Goal: Task Accomplishment & Management: Use online tool/utility

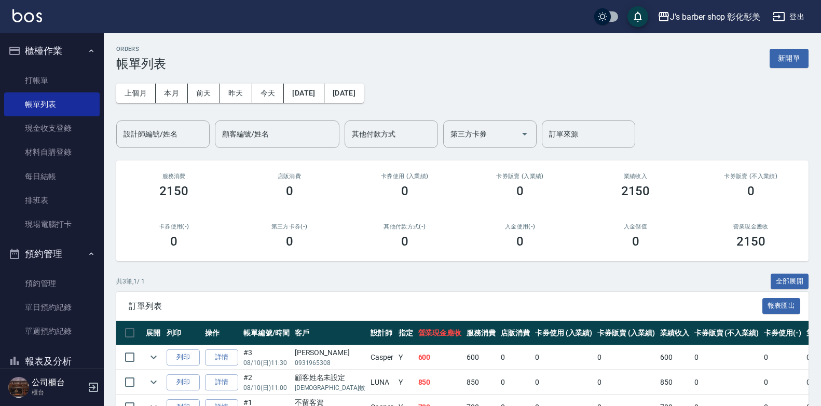
scroll to position [52, 0]
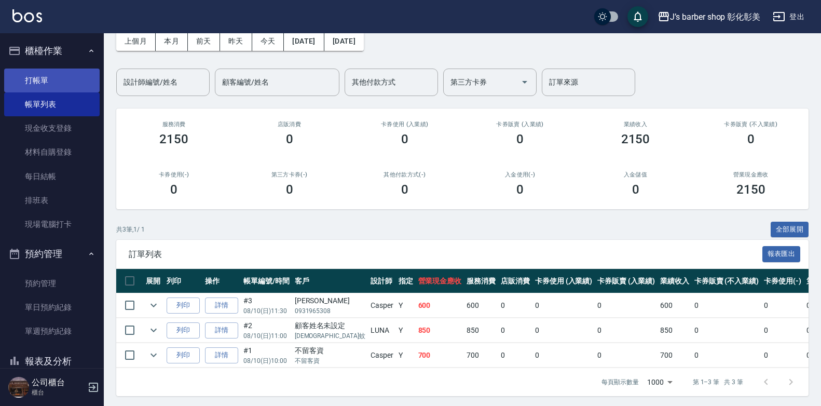
click at [44, 79] on link "打帳單" at bounding box center [51, 80] width 95 height 24
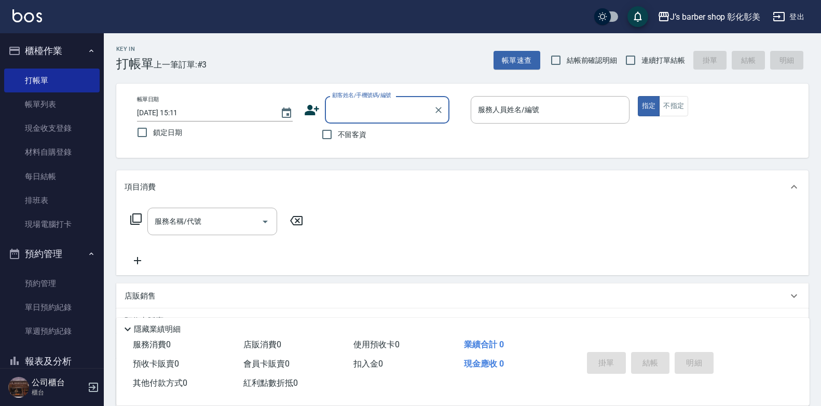
click at [183, 115] on input "[DATE] 15:11" at bounding box center [203, 112] width 133 height 17
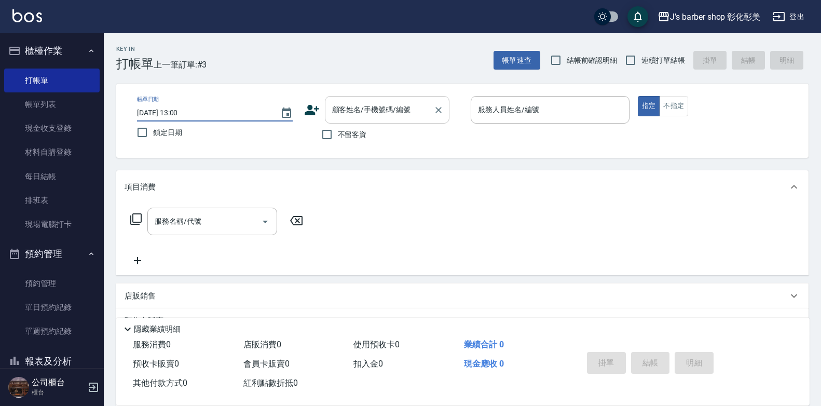
type input "[DATE] 13:00"
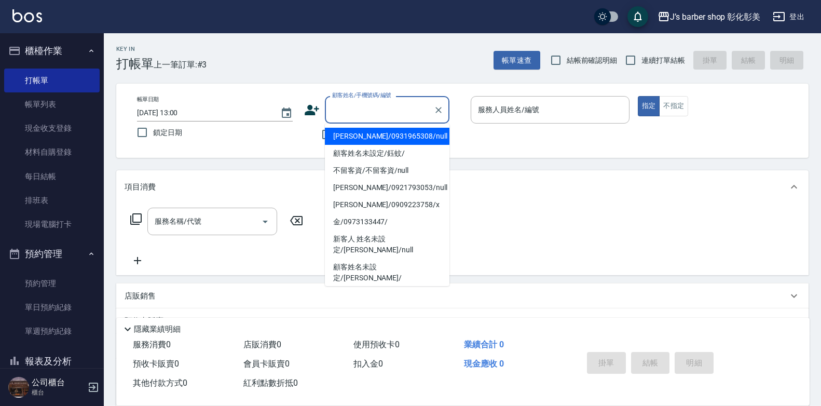
click at [366, 113] on input "顧客姓名/手機號碼/編號" at bounding box center [379, 110] width 100 height 18
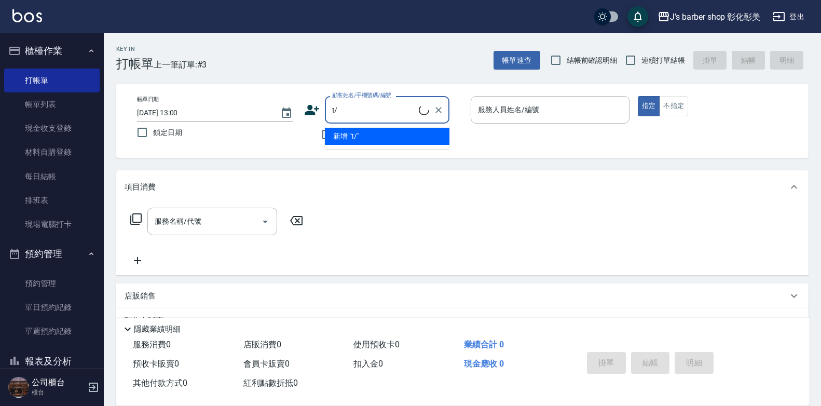
type input "t"
click at [387, 133] on li "承軒/0983209128/null" at bounding box center [387, 136] width 125 height 17
type input "承軒/0983209128/null"
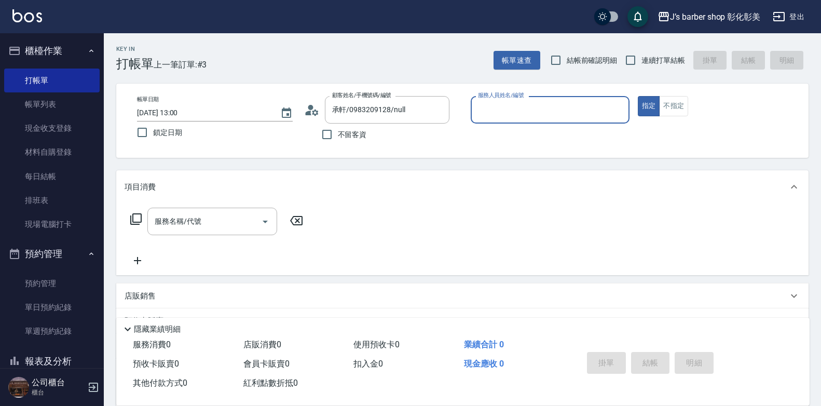
click at [503, 110] on input "服務人員姓名/編號" at bounding box center [549, 110] width 149 height 18
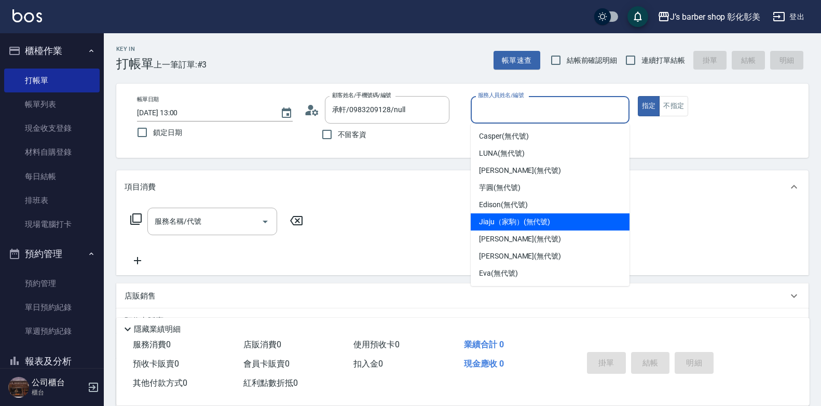
click at [492, 223] on span "Jiaju（家駒） (無代號)" at bounding box center [514, 221] width 71 height 11
type input "Jiaju（家駒）(無代號)"
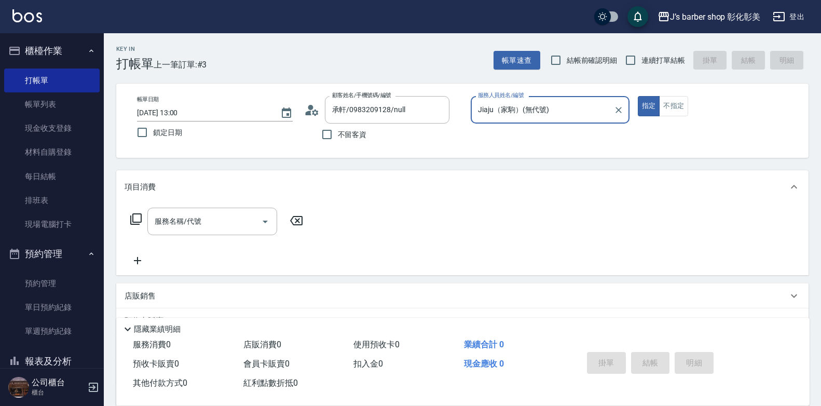
click at [211, 240] on div "服務名稱/代號 服務名稱/代號" at bounding box center [217, 237] width 185 height 59
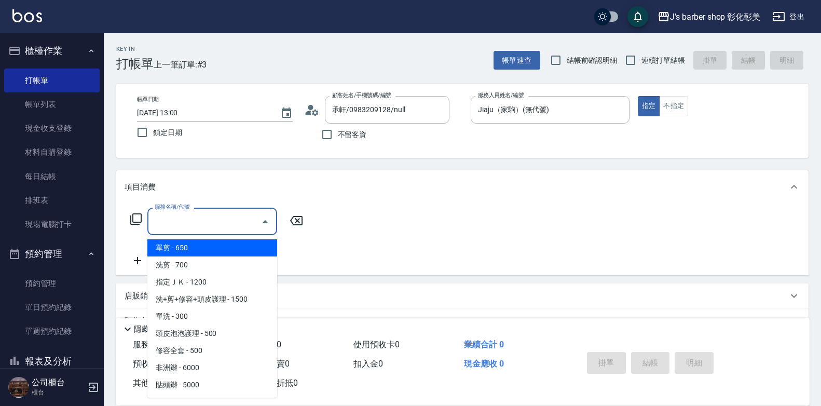
click at [214, 228] on input "服務名稱/代號" at bounding box center [204, 221] width 105 height 18
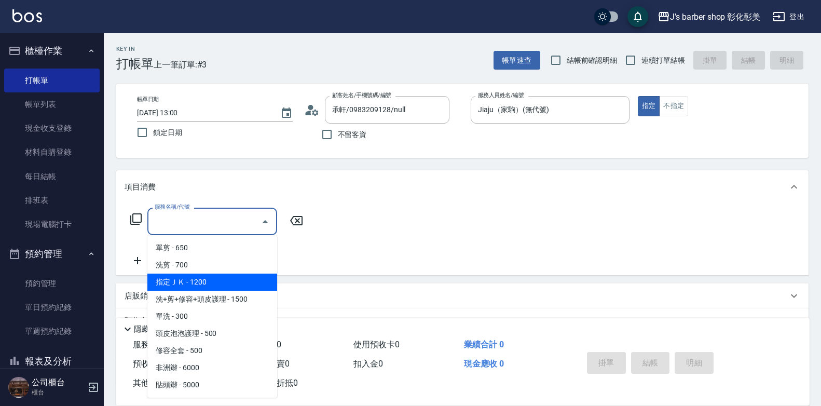
click at [199, 279] on span "指定ＪＫ - 1200" at bounding box center [212, 281] width 130 height 17
type input "指定ＪＫ(102)"
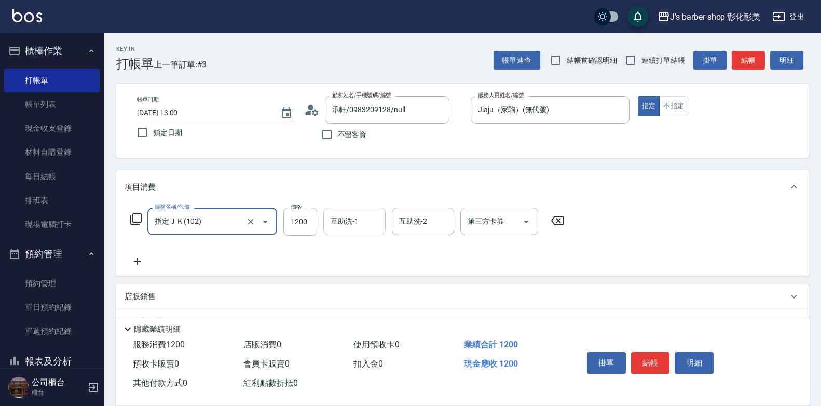
click at [329, 222] on input "互助洗-1" at bounding box center [354, 221] width 53 height 18
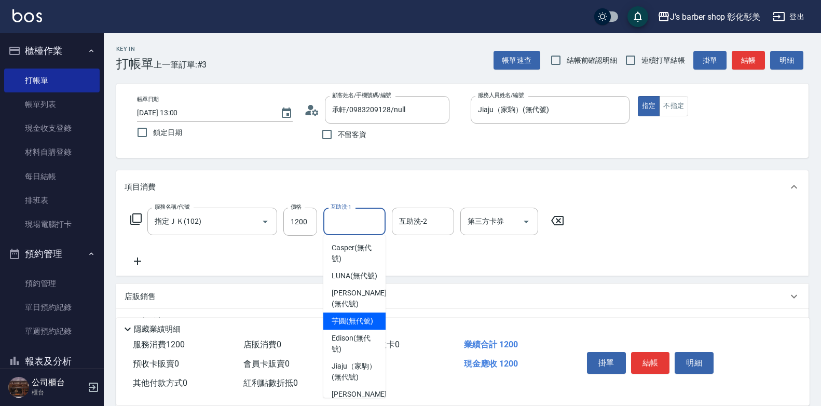
click at [357, 326] on span "芋圓 (無代號)" at bounding box center [353, 320] width 42 height 11
type input "芋圓(無代號)"
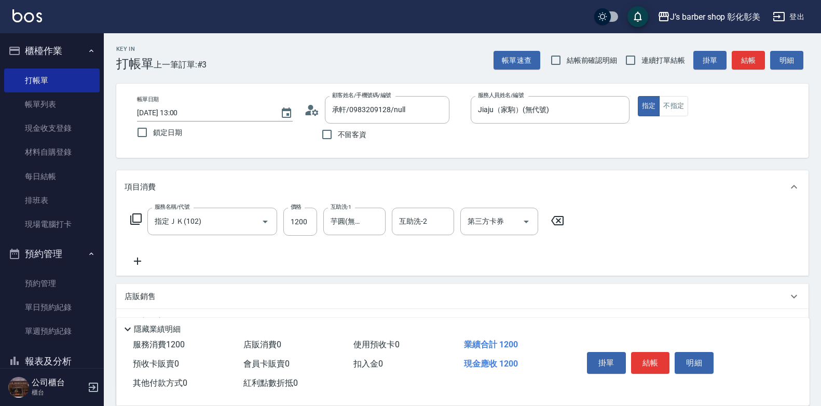
click at [140, 264] on icon at bounding box center [138, 261] width 26 height 12
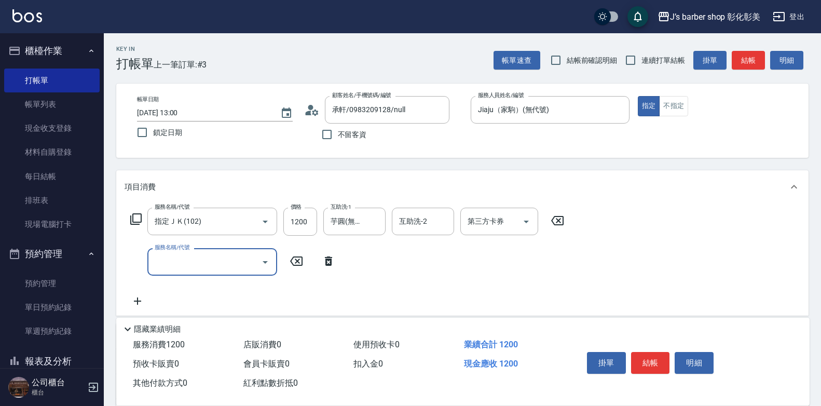
click at [178, 256] on input "服務名稱/代號" at bounding box center [204, 262] width 105 height 18
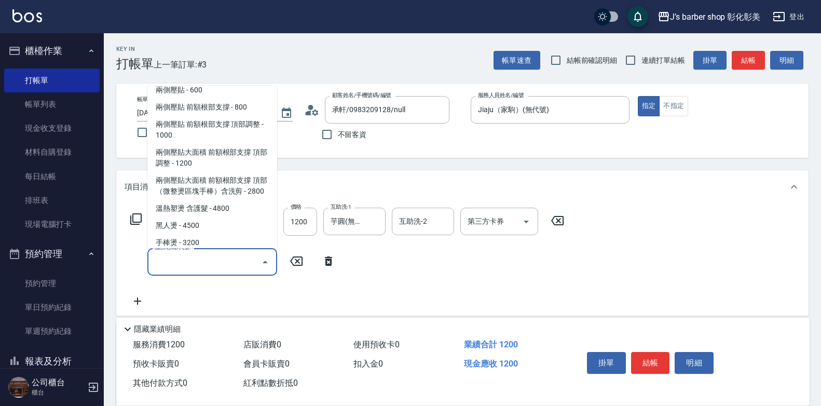
scroll to position [294, 0]
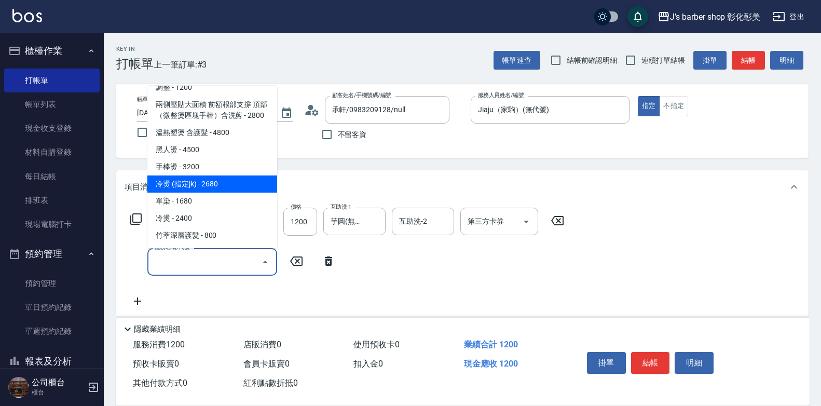
click at [197, 185] on span "冷燙 (指定jk) - 2680" at bounding box center [212, 183] width 130 height 17
type input "冷燙 (指定jk)(ＬＰjk)"
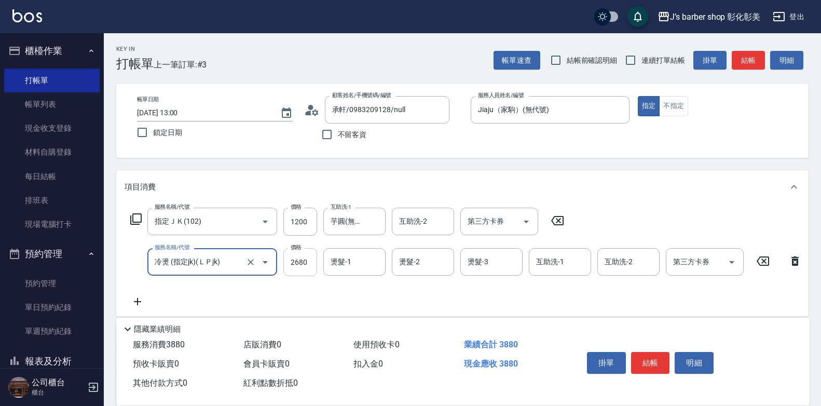
click at [297, 261] on input "2680" at bounding box center [300, 262] width 34 height 28
type input "2400"
click at [342, 261] on input "燙髮-1" at bounding box center [354, 262] width 53 height 18
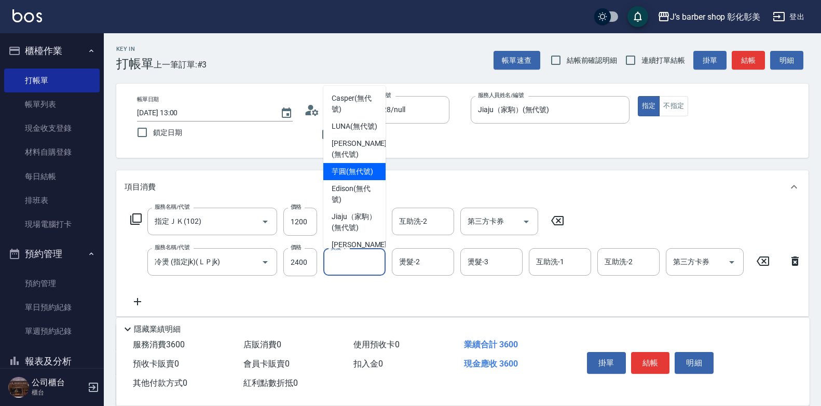
click at [346, 177] on span "芋圓 (無代號)" at bounding box center [353, 171] width 42 height 11
type input "芋圓(無代號)"
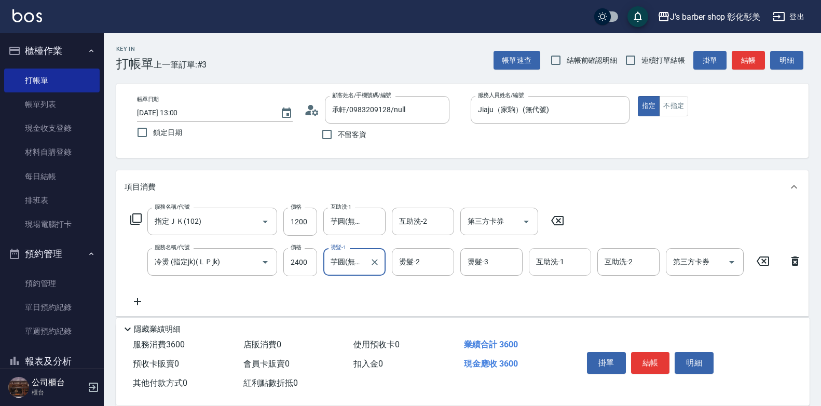
click at [551, 267] on input "互助洗-1" at bounding box center [559, 262] width 53 height 18
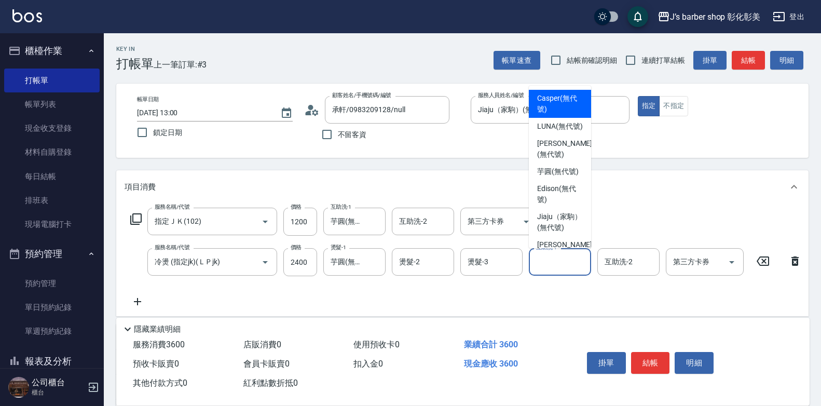
click at [553, 255] on input "互助洗-1" at bounding box center [559, 262] width 53 height 18
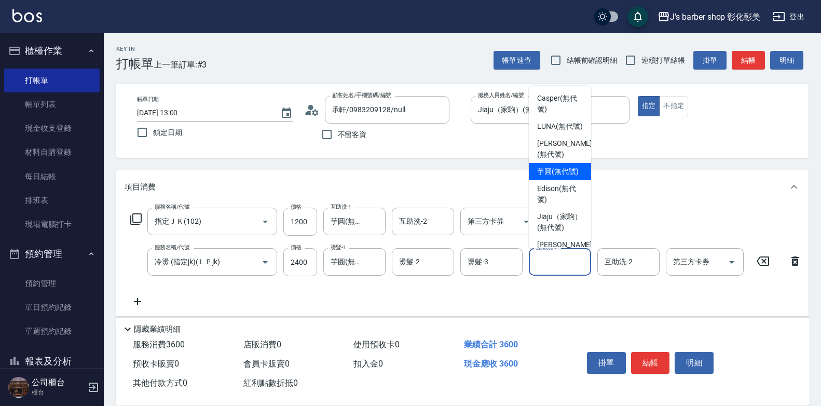
click at [564, 177] on span "芋圓 (無代號)" at bounding box center [558, 171] width 42 height 11
type input "芋圓(無代號)"
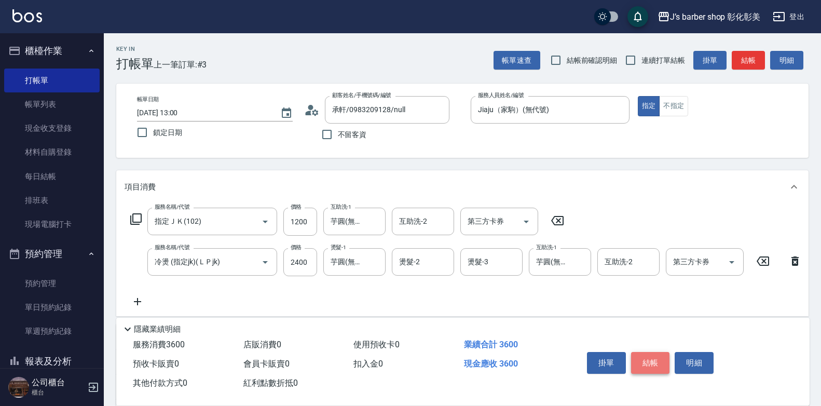
click at [651, 359] on button "結帳" at bounding box center [650, 363] width 39 height 22
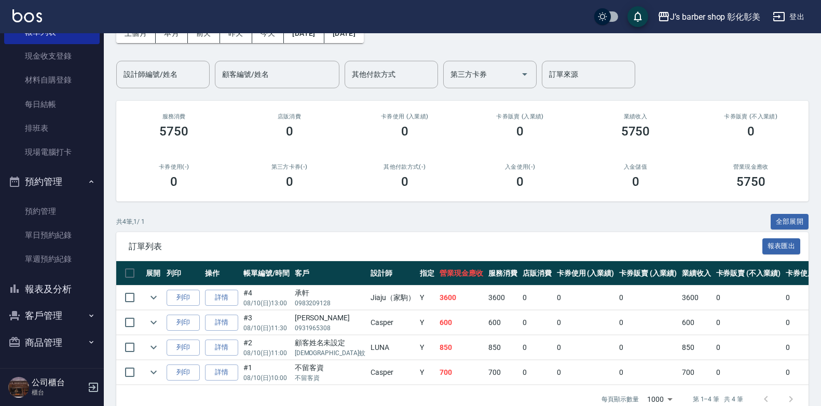
scroll to position [87, 0]
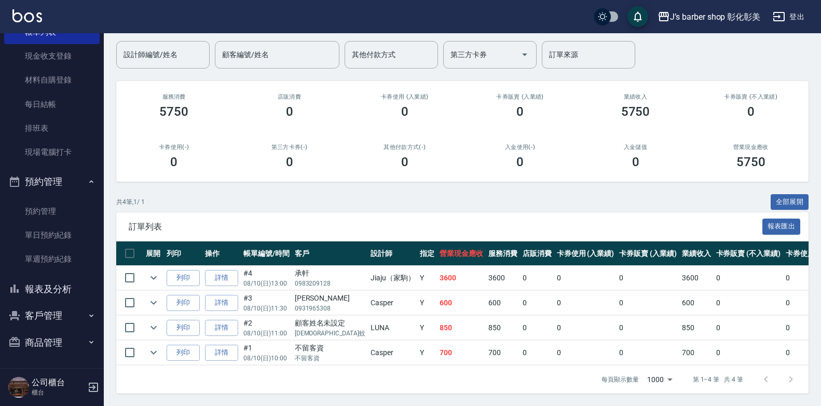
click at [41, 286] on button "報表及分析" at bounding box center [51, 288] width 95 height 27
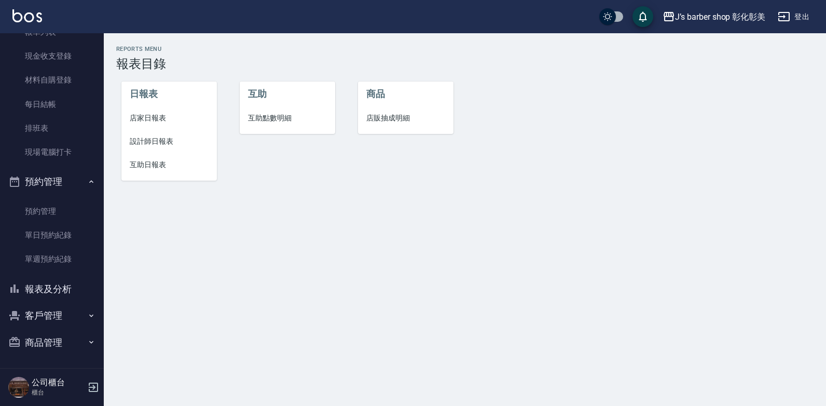
click at [268, 115] on span "互助點數明細" at bounding box center [287, 118] width 79 height 11
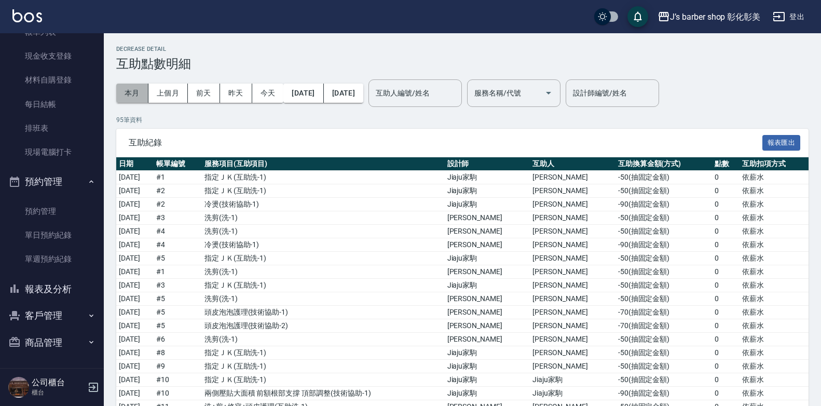
click at [122, 92] on button "本月" at bounding box center [132, 93] width 32 height 19
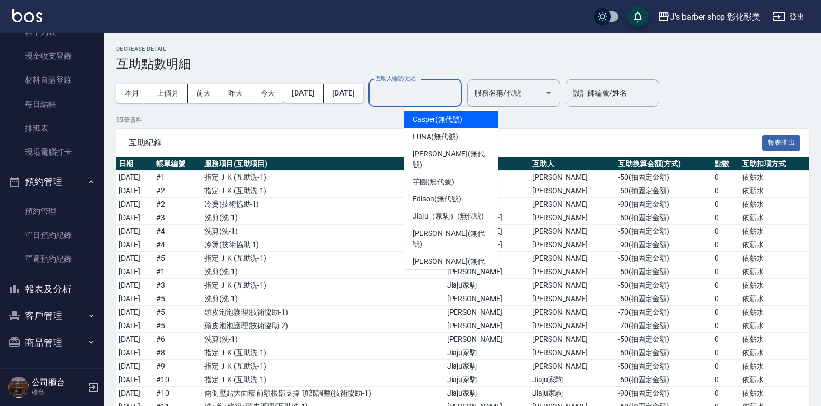
click at [457, 99] on input "互助人編號/姓名" at bounding box center [415, 93] width 84 height 18
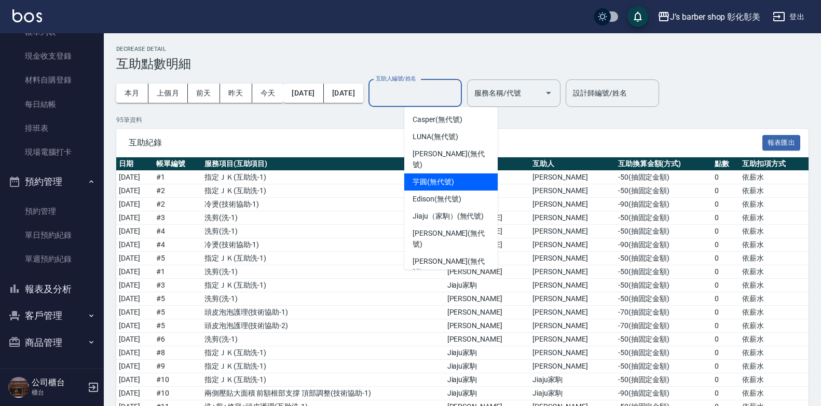
click at [428, 176] on span "芋圓 (無代號)" at bounding box center [433, 181] width 42 height 11
type input "芋圓(無代號)"
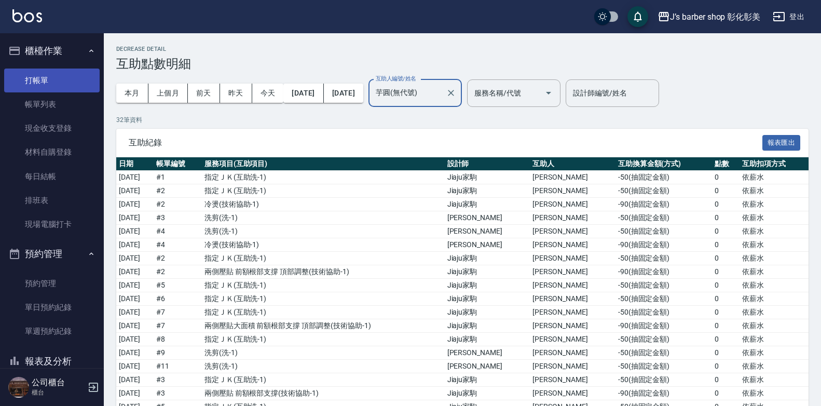
click at [41, 81] on link "打帳單" at bounding box center [51, 80] width 95 height 24
